Goal: Transaction & Acquisition: Purchase product/service

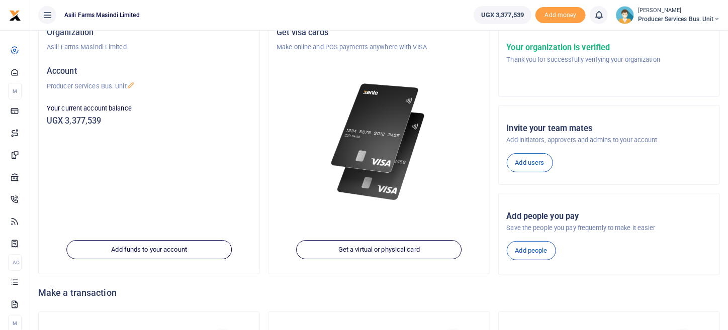
scroll to position [142, 0]
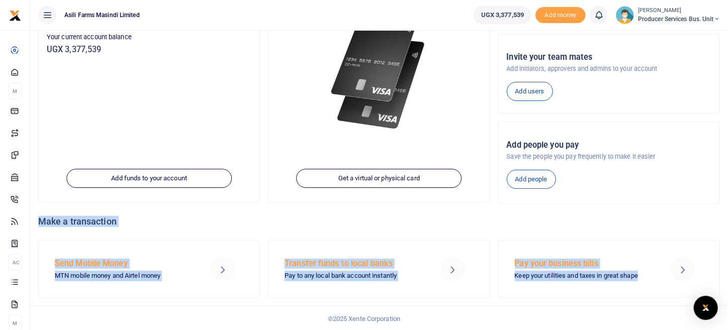
drag, startPoint x: 727, startPoint y: 260, endPoint x: 735, endPoint y: 191, distance: 69.3
click at [727, 192] on html "Start Dashboard M ake Payments Cards Xente Transfers Mobile Money Banks Airtime" at bounding box center [364, 95] width 728 height 474
click at [698, 216] on h4 "Make a transaction" at bounding box center [379, 221] width 682 height 11
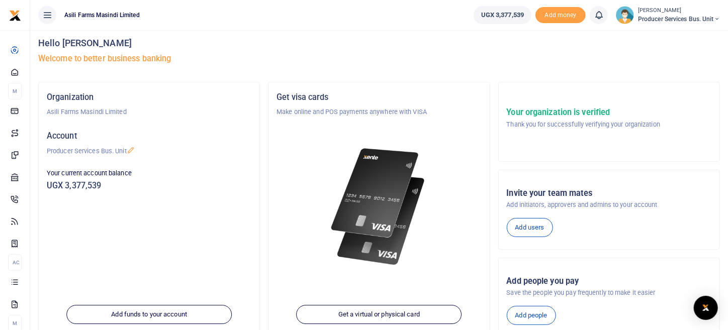
scroll to position [0, 0]
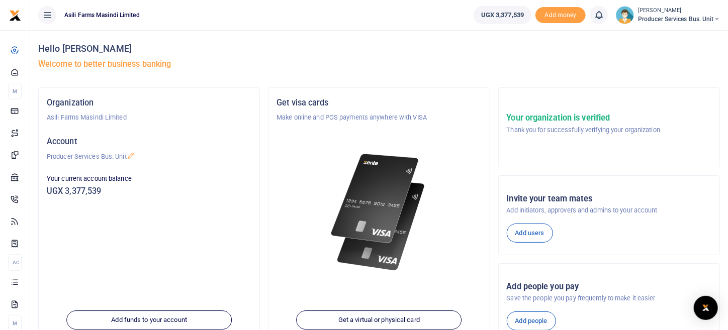
click at [394, 32] on div "Hello Isabella Kiden Welcome to better business banking" at bounding box center [379, 58] width 682 height 57
click at [375, 57] on div "Hello Isabella Kiden Welcome to better business banking" at bounding box center [379, 58] width 682 height 57
click at [664, 47] on h4 "Hello Isabella Kiden" at bounding box center [379, 48] width 682 height 11
drag, startPoint x: 318, startPoint y: 45, endPoint x: 308, endPoint y: 71, distance: 28.5
click at [318, 44] on h4 "Hello Isabella Kiden" at bounding box center [379, 48] width 682 height 11
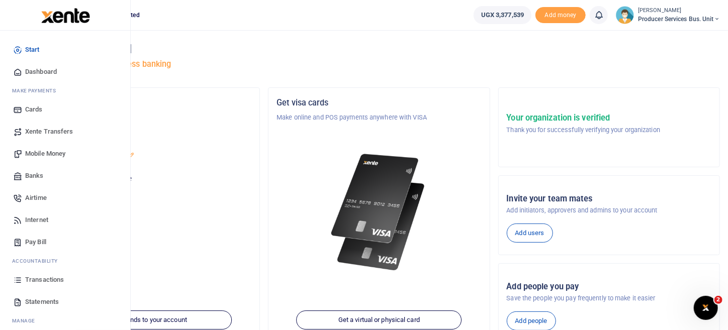
click at [56, 132] on span "Xente Transfers" at bounding box center [49, 132] width 48 height 10
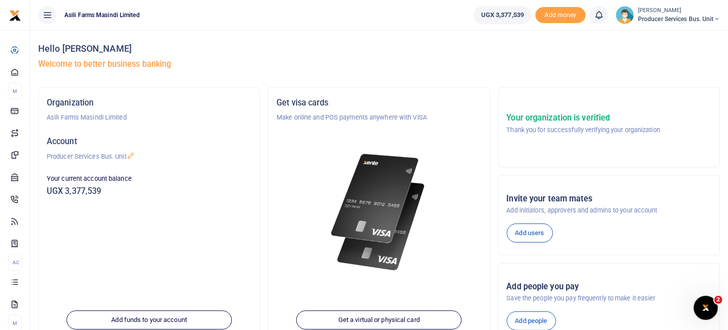
click at [238, 1] on ul "Asili Farms Masindi Limited" at bounding box center [247, 15] width 435 height 30
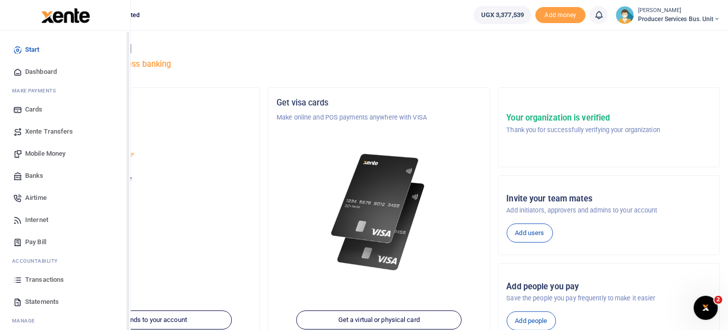
click at [56, 154] on span "Mobile Money" at bounding box center [45, 154] width 40 height 10
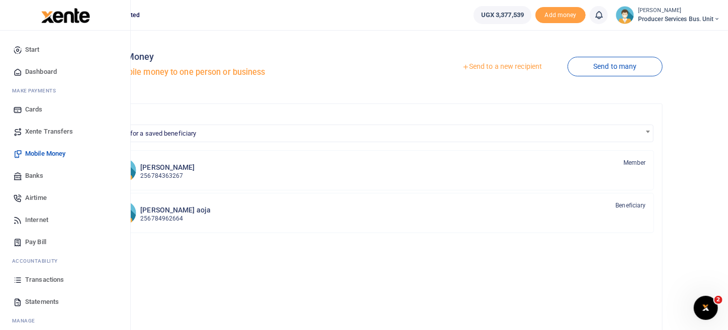
click at [47, 156] on span "Mobile Money" at bounding box center [45, 154] width 40 height 10
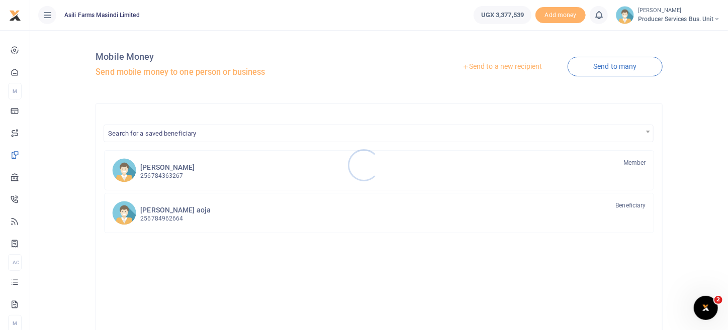
click at [507, 66] on div at bounding box center [364, 165] width 728 height 330
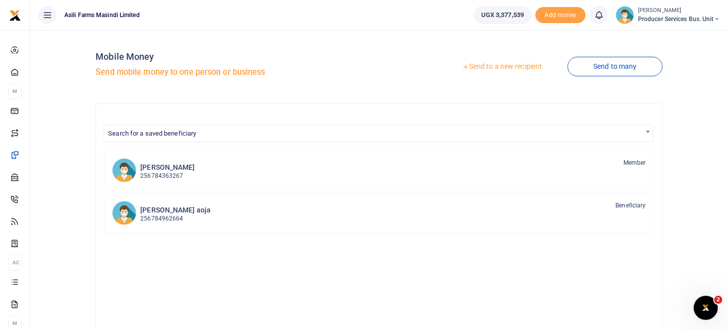
click at [518, 69] on link "Send to a new recipient" at bounding box center [501, 67] width 131 height 18
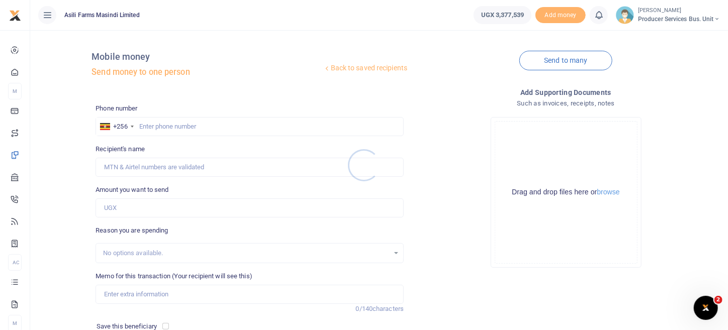
click at [167, 122] on div at bounding box center [364, 165] width 728 height 330
click at [152, 129] on div at bounding box center [364, 165] width 728 height 330
click at [147, 127] on input "text" at bounding box center [250, 126] width 308 height 19
paste input "779 586968"
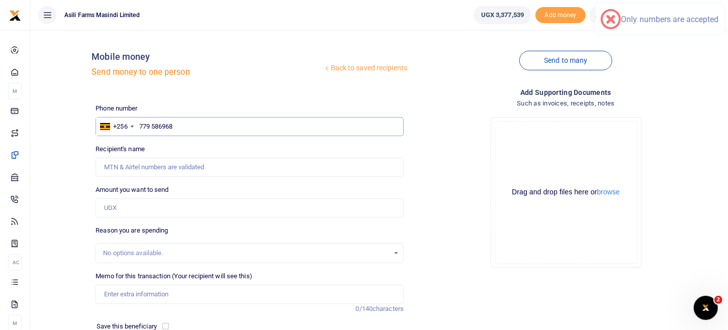
click at [140, 131] on input "779 586968" at bounding box center [250, 126] width 308 height 19
type input "0779 586968"
click at [301, 61] on h4 "Mobile money" at bounding box center [206, 56] width 231 height 11
click at [141, 127] on input "0779 586968" at bounding box center [250, 126] width 308 height 19
click at [199, 123] on input "0779 586968" at bounding box center [250, 126] width 308 height 19
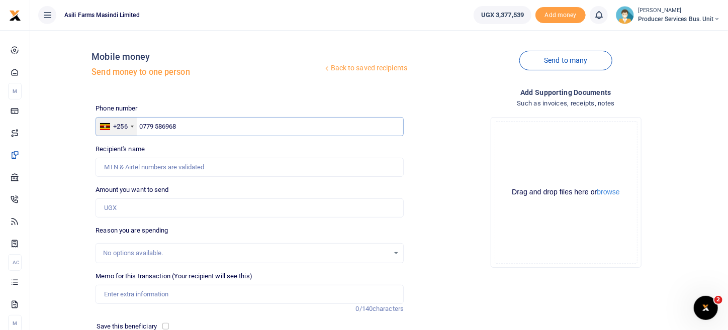
drag, startPoint x: 191, startPoint y: 122, endPoint x: 136, endPoint y: 125, distance: 54.9
click at [136, 125] on div "+256 Uganda +256 0779 586968" at bounding box center [250, 126] width 308 height 19
type input "0779586968"
type input "[PERSON_NAME]"
type input "0779586968"
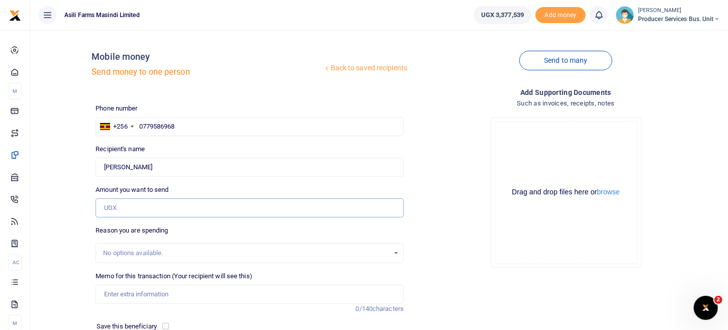
click at [126, 203] on input "Amount you want to send" at bounding box center [250, 208] width 308 height 19
type input "360,000"
click at [429, 224] on div "Drop your files here Drag and drop files here or browse Powered by Uppy" at bounding box center [566, 192] width 308 height 167
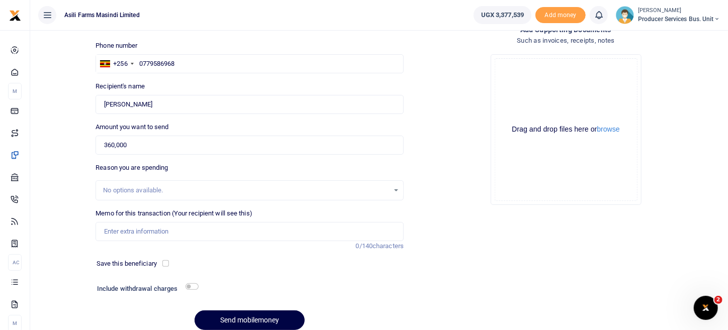
scroll to position [105, 0]
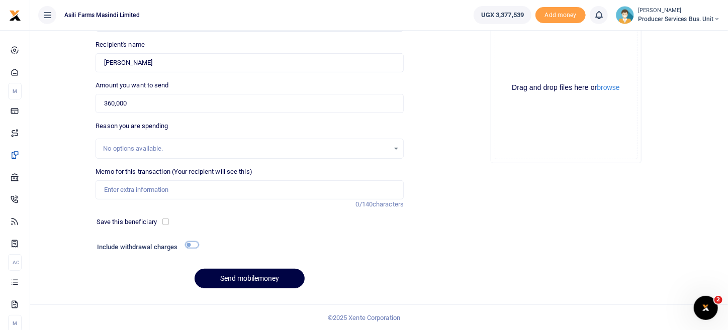
click at [191, 242] on input "checkbox" at bounding box center [191, 245] width 13 height 7
checkbox input "true"
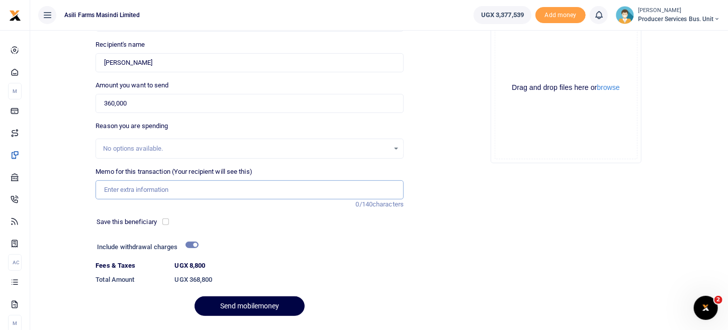
click at [170, 188] on input "Memo for this transaction (Your recipient will see this)" at bounding box center [250, 189] width 308 height 19
type input "M"
click at [166, 188] on input "Payment for making sybean seaves" at bounding box center [250, 189] width 308 height 19
drag, startPoint x: 202, startPoint y: 192, endPoint x: 314, endPoint y: 151, distance: 118.8
click at [402, 144] on div "No options available." at bounding box center [249, 148] width 307 height 11
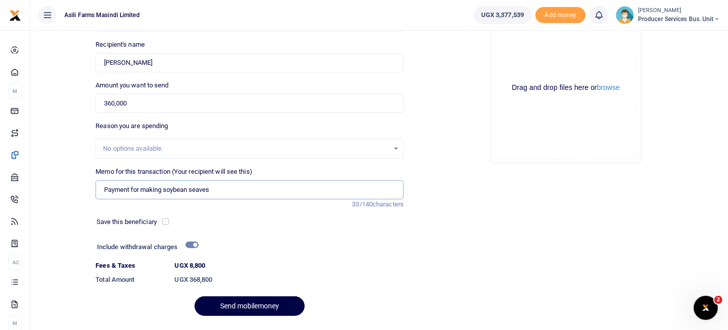
click at [204, 190] on input "Payment for making soybean seaves" at bounding box center [250, 189] width 308 height 19
click at [202, 194] on input "Payment for making soybean seaves" at bounding box center [250, 189] width 308 height 19
type input "Payment for making soybean sieves"
click at [487, 175] on div "Add supporting Documents Such as invoices, receipts, notes Drop your files here…" at bounding box center [566, 153] width 316 height 342
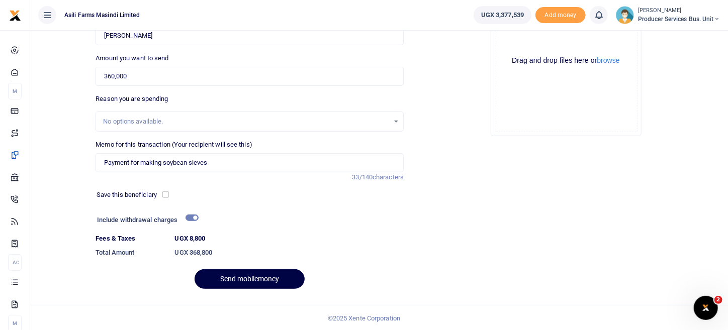
scroll to position [0, 0]
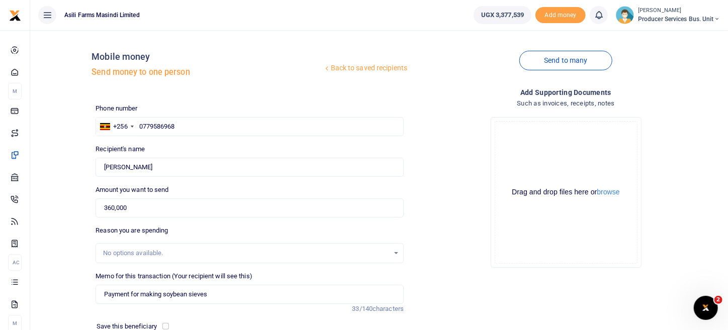
click at [622, 198] on div "Drag and drop files here or browse Powered by Uppy" at bounding box center [566, 192] width 143 height 143
click at [616, 192] on button "browse" at bounding box center [608, 193] width 23 height 8
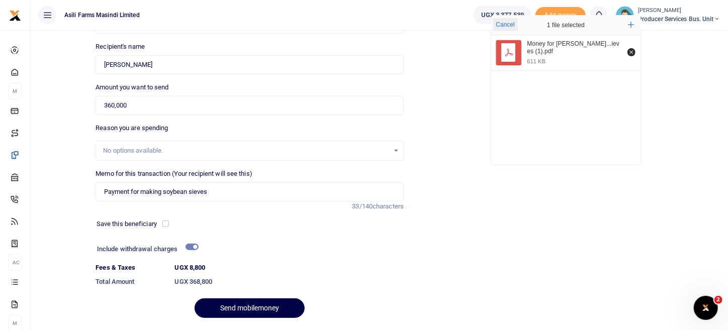
scroll to position [132, 0]
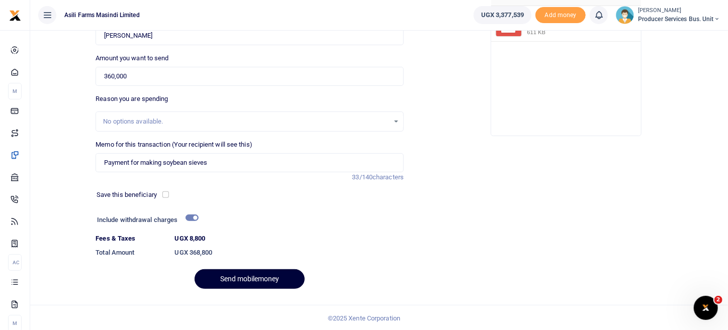
click at [292, 277] on button "Send mobilemoney" at bounding box center [250, 279] width 110 height 20
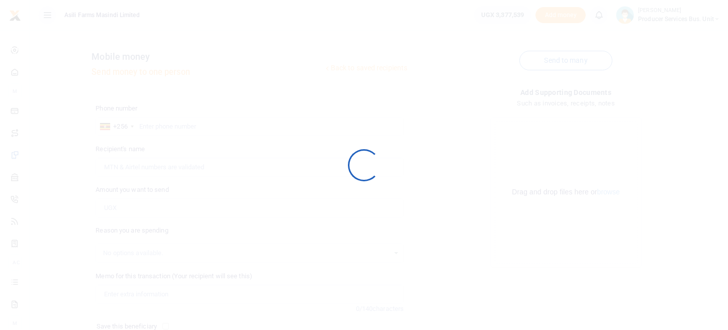
scroll to position [105, 0]
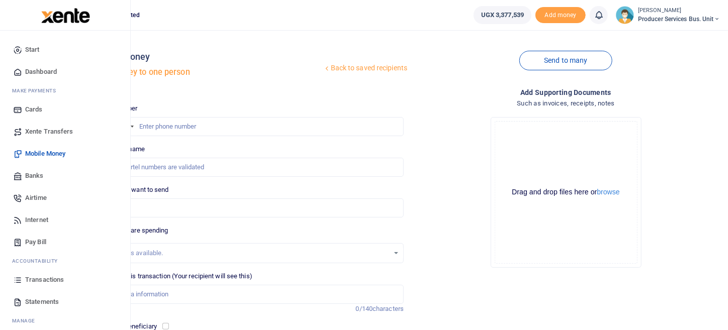
click at [44, 280] on span "Transactions" at bounding box center [44, 280] width 39 height 10
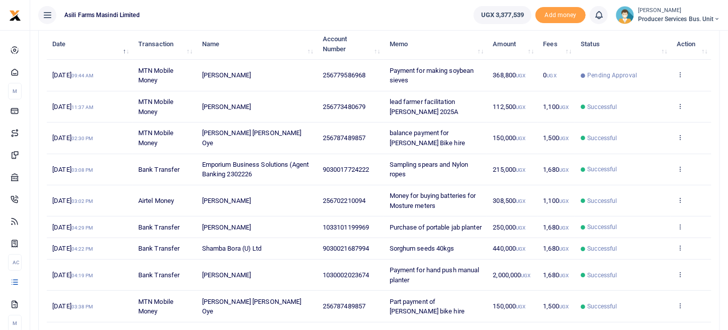
scroll to position [28, 0]
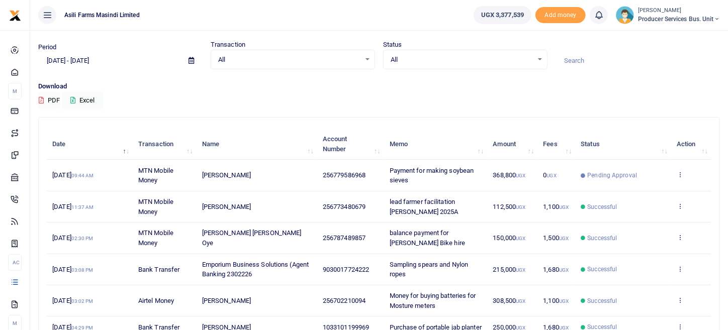
click at [676, 170] on td "View details Send again" at bounding box center [691, 175] width 40 height 31
click at [682, 172] on icon at bounding box center [680, 174] width 7 height 7
click at [664, 188] on link "View details" at bounding box center [643, 191] width 79 height 14
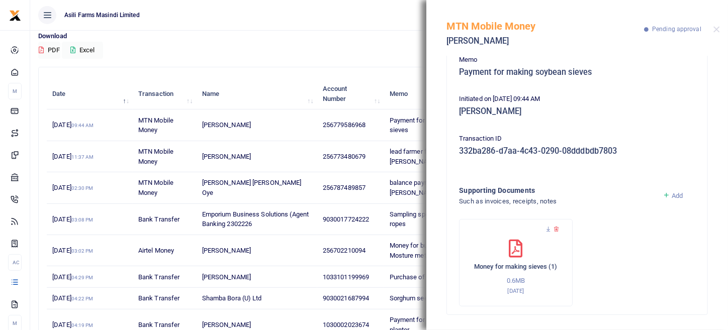
scroll to position [0, 0]
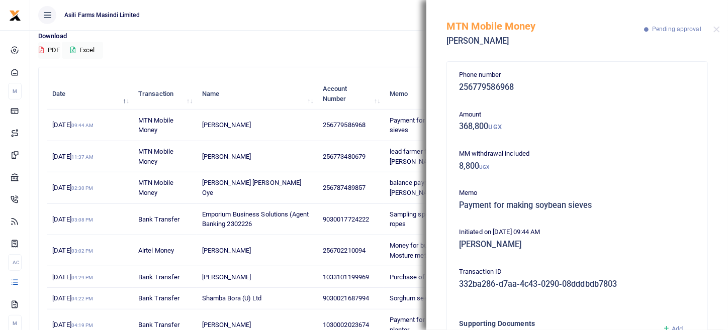
click at [720, 30] on div "MTN Mobile Money [PERSON_NAME] Pending approval" at bounding box center [577, 28] width 302 height 56
click at [716, 31] on button "Close" at bounding box center [716, 29] width 7 height 7
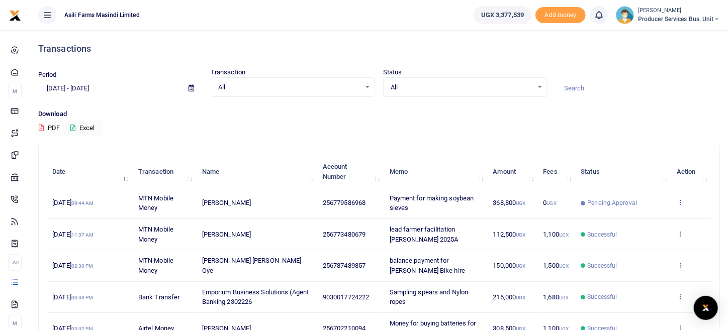
click at [680, 203] on icon at bounding box center [680, 202] width 7 height 7
click at [640, 223] on link "View details" at bounding box center [643, 219] width 79 height 14
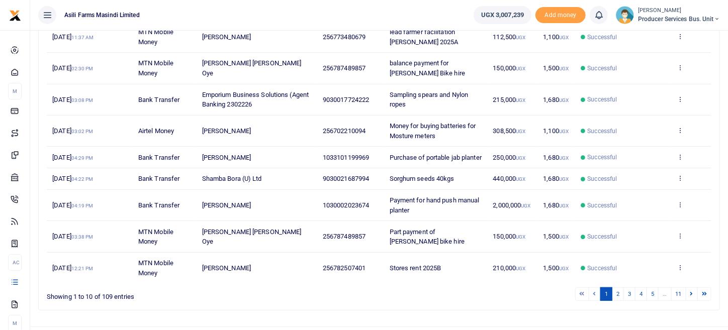
scroll to position [201, 0]
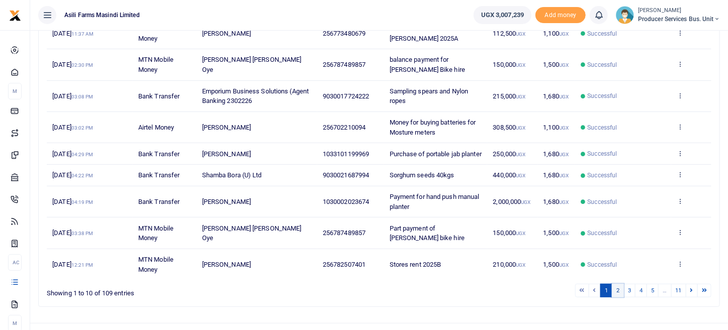
click at [621, 298] on link "2" at bounding box center [618, 291] width 12 height 14
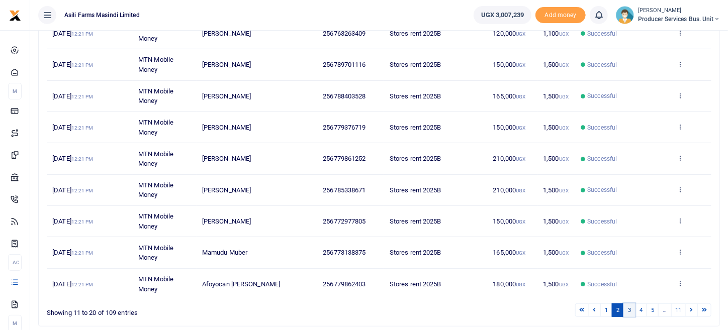
click at [633, 311] on link "3" at bounding box center [629, 311] width 12 height 14
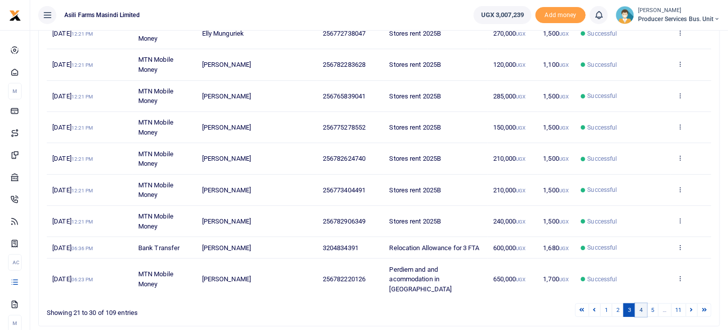
click at [643, 312] on link "4" at bounding box center [641, 311] width 12 height 14
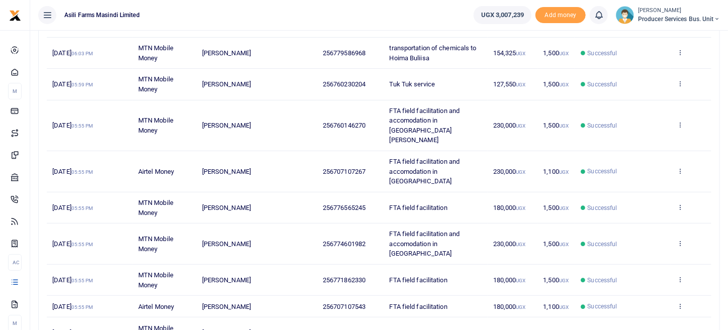
scroll to position [206, 0]
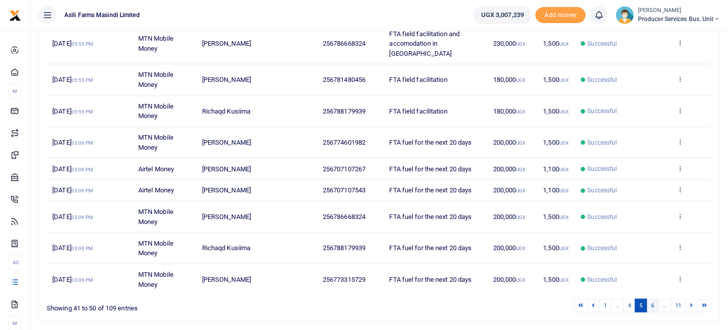
click at [653, 299] on link "6" at bounding box center [652, 306] width 12 height 14
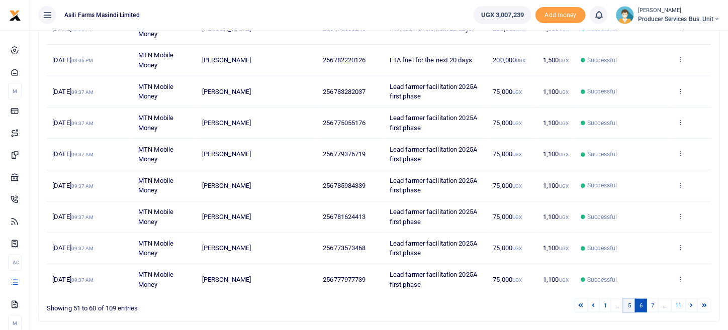
click at [629, 306] on link "5" at bounding box center [629, 306] width 12 height 14
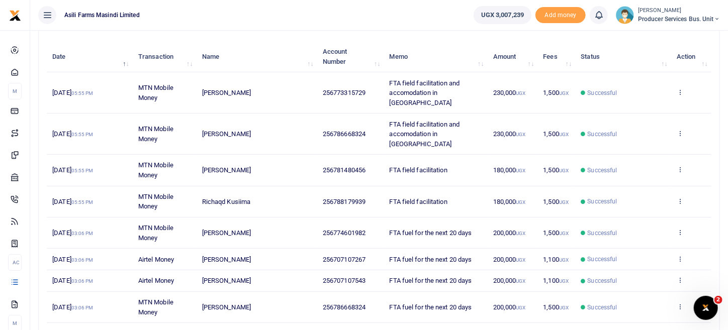
scroll to position [151, 0]
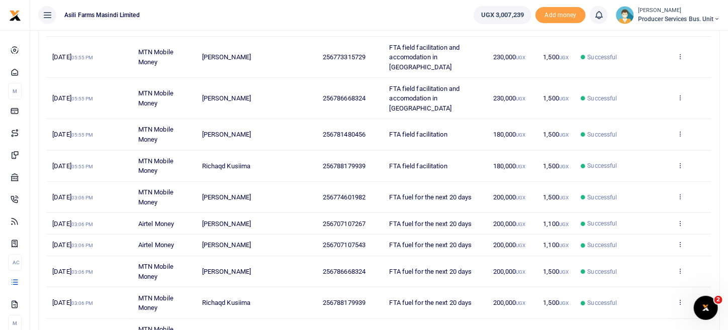
click at [252, 119] on td "[PERSON_NAME]" at bounding box center [257, 134] width 121 height 31
click at [231, 131] on span "[PERSON_NAME]" at bounding box center [226, 135] width 49 height 8
click at [238, 119] on td "[PERSON_NAME]" at bounding box center [257, 134] width 121 height 31
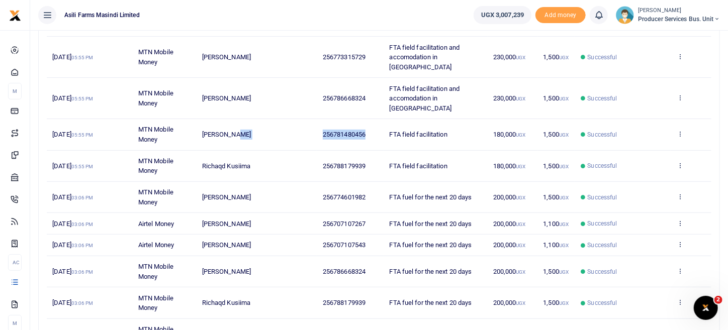
drag, startPoint x: 373, startPoint y: 114, endPoint x: 307, endPoint y: 112, distance: 65.9
click at [307, 119] on tr "[DATE] 05:55 PM MTN Mobile Money [PERSON_NAME] 256781480456 FTA field facilitat…" at bounding box center [379, 134] width 665 height 31
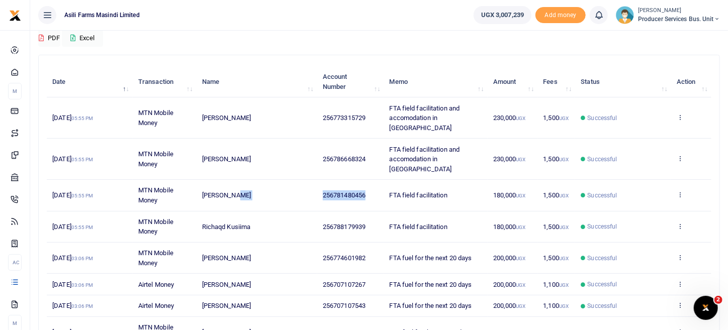
scroll to position [101, 0]
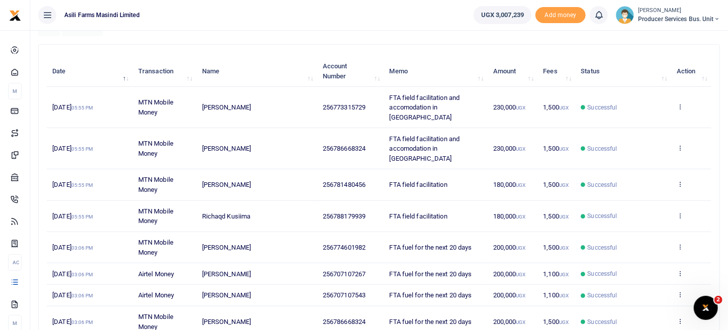
click at [676, 169] on td "View details Send again" at bounding box center [691, 184] width 40 height 31
click at [681, 180] on icon at bounding box center [680, 183] width 7 height 7
click at [654, 180] on link "View details" at bounding box center [643, 181] width 79 height 14
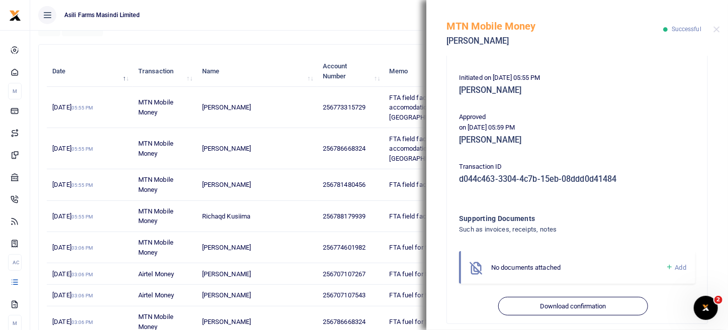
scroll to position [204, 0]
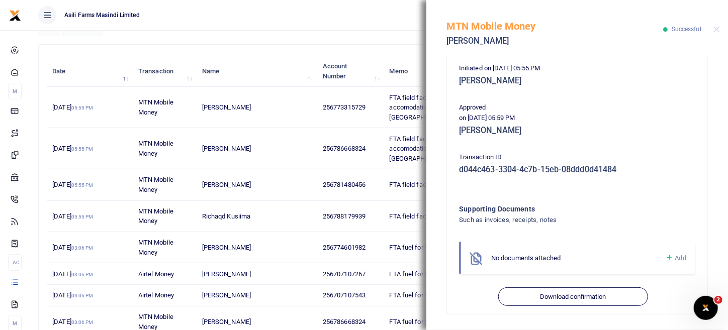
click at [376, 27] on ul "Asili Farms Masindi Limited" at bounding box center [247, 15] width 435 height 30
click at [254, 169] on td "[PERSON_NAME]" at bounding box center [257, 184] width 121 height 31
click at [718, 31] on button "Close" at bounding box center [716, 29] width 7 height 7
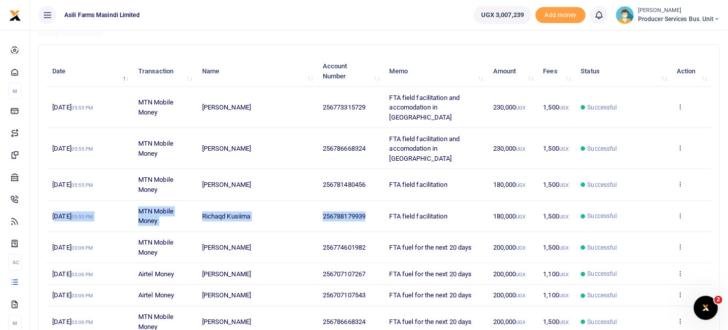
drag, startPoint x: 56, startPoint y: 196, endPoint x: 371, endPoint y: 201, distance: 315.2
click at [371, 201] on tr "[DATE] 05:55 PM MTN Mobile Money Richaqd Kusiima 256788179939 FTA field facilit…" at bounding box center [379, 216] width 665 height 31
click at [378, 169] on td "256781480456" at bounding box center [350, 184] width 67 height 31
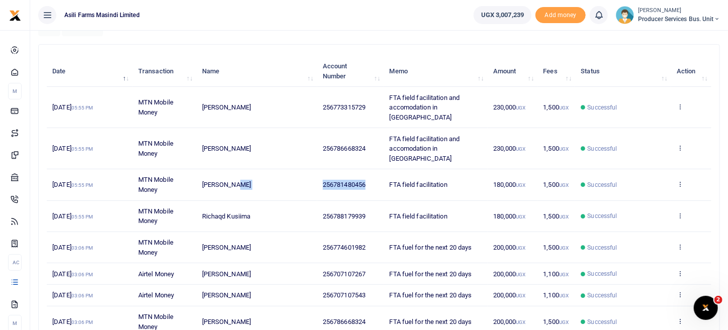
drag, startPoint x: 378, startPoint y: 166, endPoint x: 316, endPoint y: 161, distance: 61.5
click at [316, 169] on tr "[DATE] 05:55 PM MTN Mobile Money [PERSON_NAME] 256781480456 FTA field facilitat…" at bounding box center [379, 184] width 665 height 31
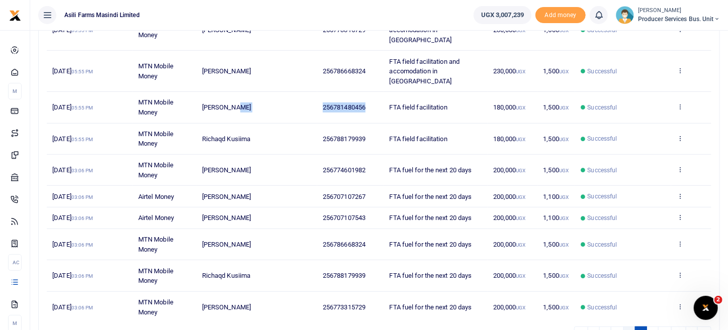
scroll to position [218, 0]
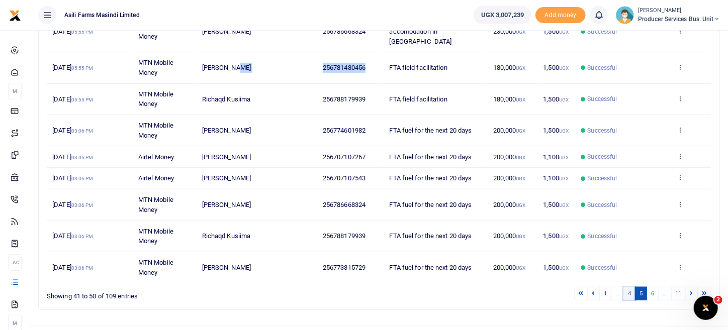
click at [631, 287] on link "4" at bounding box center [629, 294] width 12 height 14
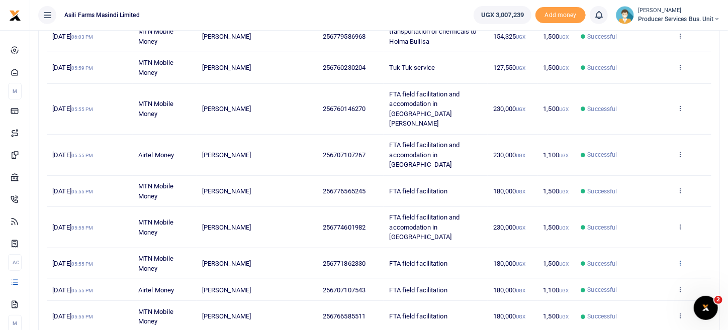
click at [679, 259] on icon at bounding box center [680, 262] width 7 height 7
click at [635, 252] on link "View details" at bounding box center [643, 249] width 79 height 14
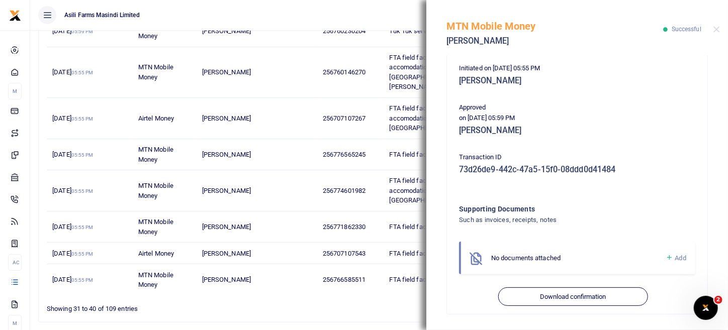
scroll to position [257, 0]
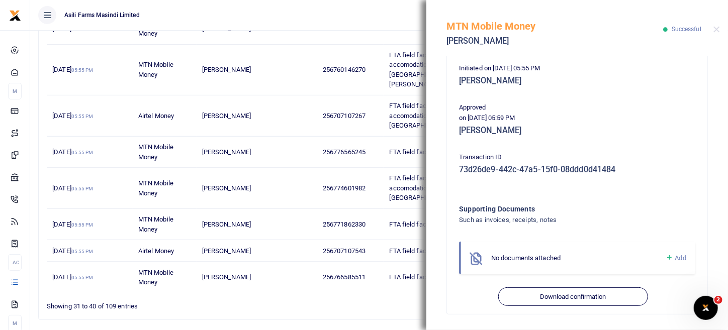
click at [675, 256] on span "Add" at bounding box center [680, 258] width 11 height 8
click at [675, 257] on span "Add" at bounding box center [680, 258] width 11 height 8
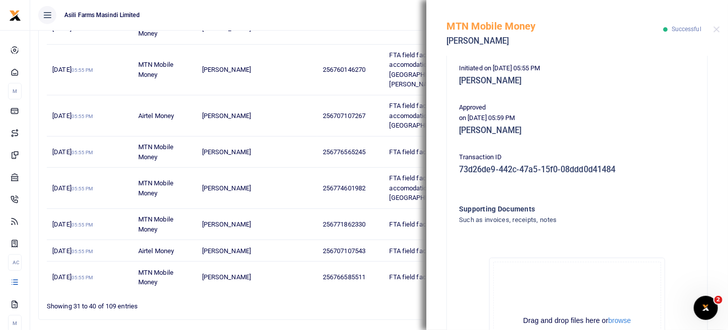
click at [320, 23] on ul "Asili Farms Masindi Limited" at bounding box center [247, 15] width 435 height 30
click at [717, 30] on button "Close" at bounding box center [716, 29] width 7 height 7
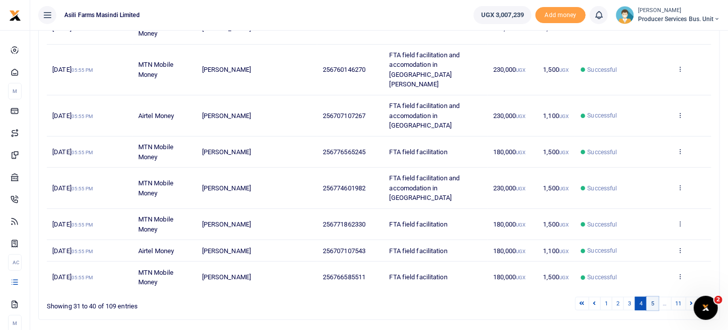
click at [657, 297] on link "5" at bounding box center [652, 304] width 12 height 14
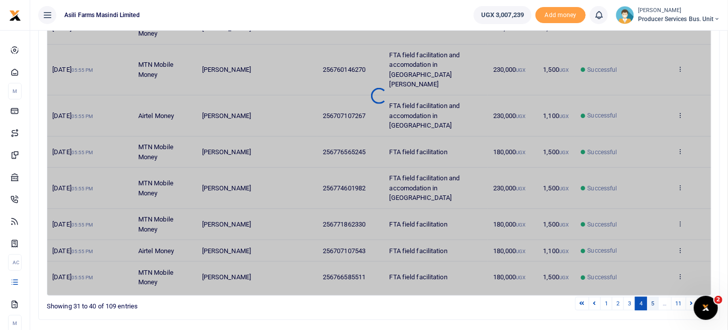
scroll to position [218, 0]
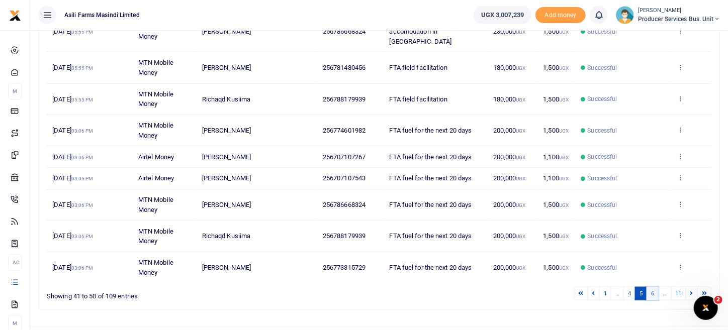
click at [657, 287] on link "6" at bounding box center [652, 294] width 12 height 14
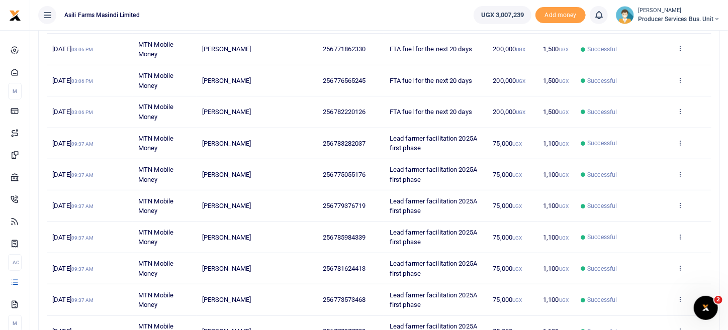
scroll to position [117, 0]
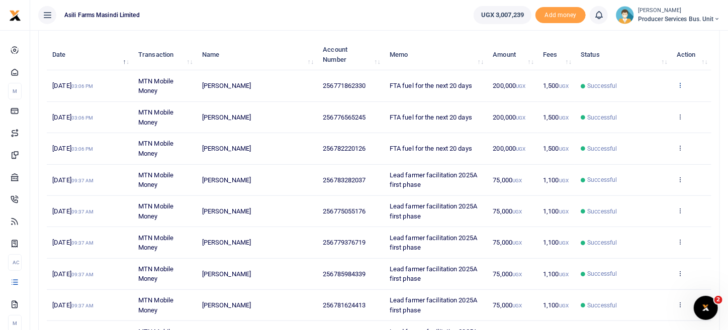
click at [679, 81] on icon at bounding box center [680, 84] width 7 height 7
click at [666, 101] on link "View details" at bounding box center [643, 102] width 79 height 14
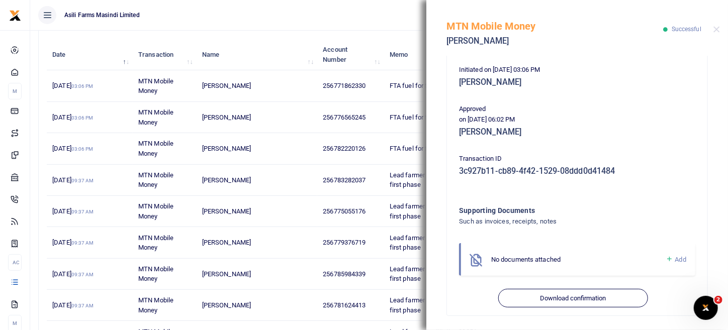
scroll to position [204, 0]
click at [675, 258] on span "Add" at bounding box center [680, 258] width 11 height 8
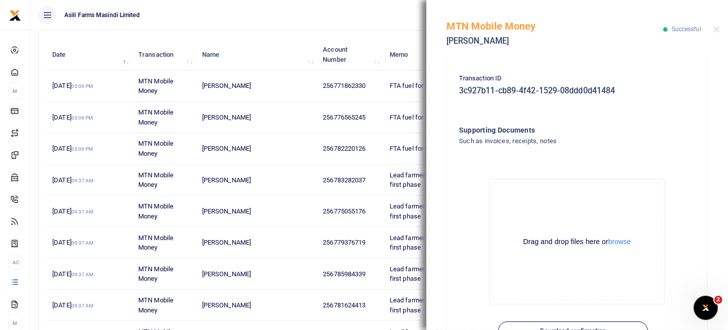
scroll to position [304, 0]
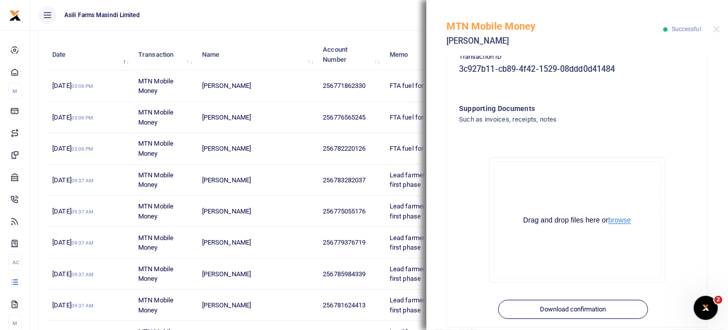
click at [622, 218] on button "browse" at bounding box center [619, 221] width 23 height 8
click at [623, 217] on button "browse" at bounding box center [619, 221] width 23 height 8
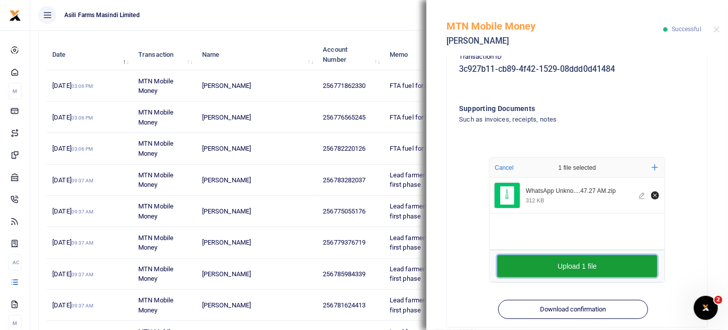
click at [570, 269] on button "Upload 1 file" at bounding box center [577, 266] width 160 height 22
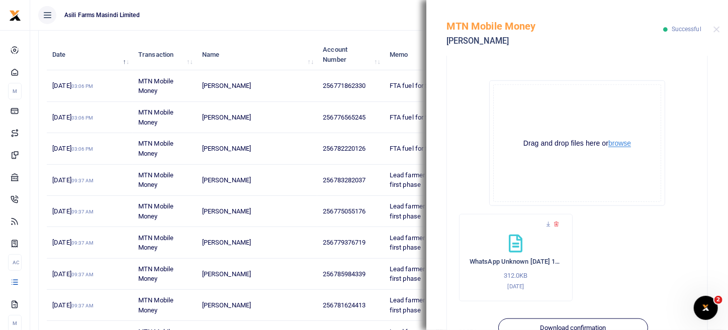
scroll to position [412, 0]
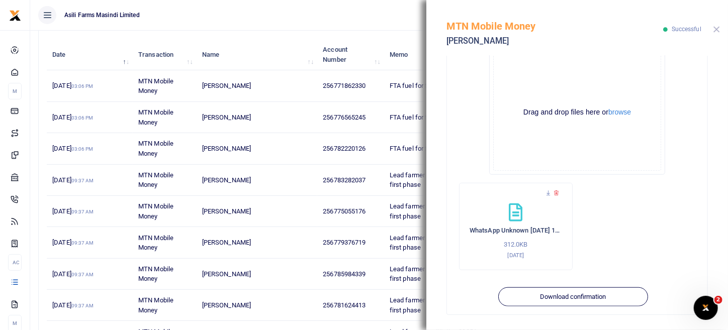
click at [713, 30] on button "Close" at bounding box center [716, 29] width 7 height 7
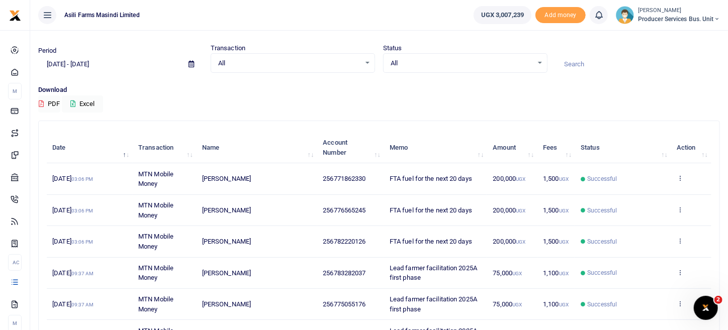
scroll to position [0, 0]
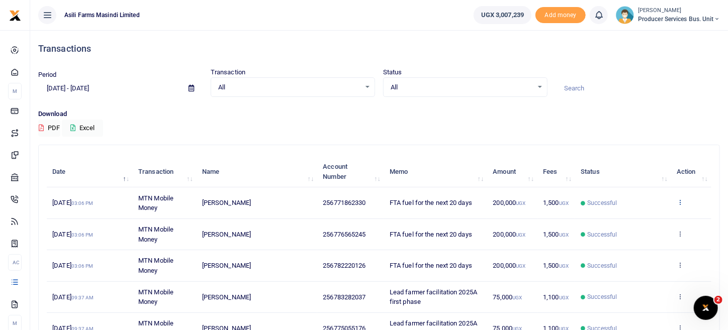
click at [683, 202] on icon at bounding box center [680, 202] width 7 height 7
click at [635, 217] on link "View details" at bounding box center [643, 219] width 79 height 14
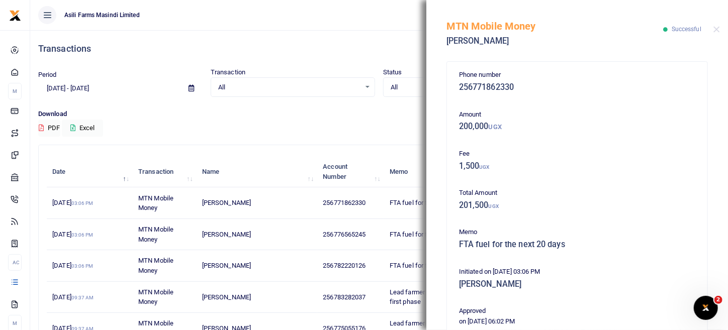
click at [310, 13] on ul "Asili Farms Masindi Limited" at bounding box center [247, 15] width 435 height 30
click at [720, 31] on div "MTN Mobile Money [PERSON_NAME] Successful" at bounding box center [577, 28] width 302 height 56
click at [717, 26] on button "Close" at bounding box center [716, 29] width 7 height 7
